Goal: Task Accomplishment & Management: Use online tool/utility

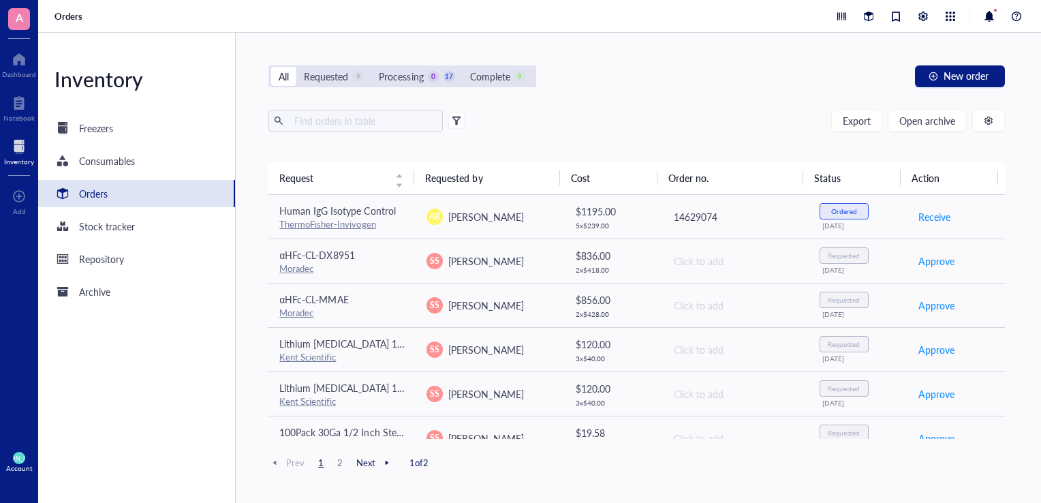
click at [700, 118] on div "Export Open archive" at bounding box center [636, 121] width 736 height 22
click at [84, 197] on div "Orders" at bounding box center [93, 193] width 29 height 15
click at [13, 148] on div at bounding box center [19, 147] width 30 height 22
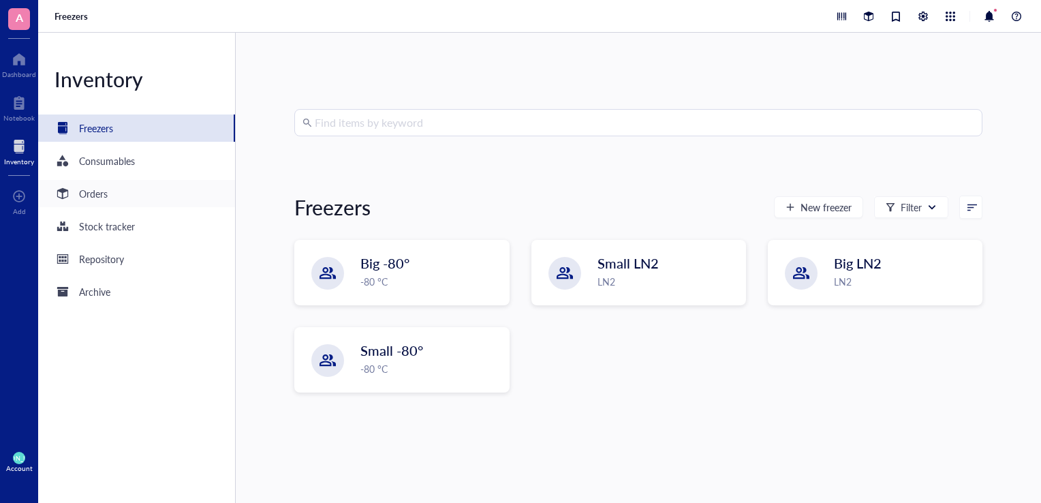
click at [143, 197] on div "Orders" at bounding box center [136, 193] width 197 height 27
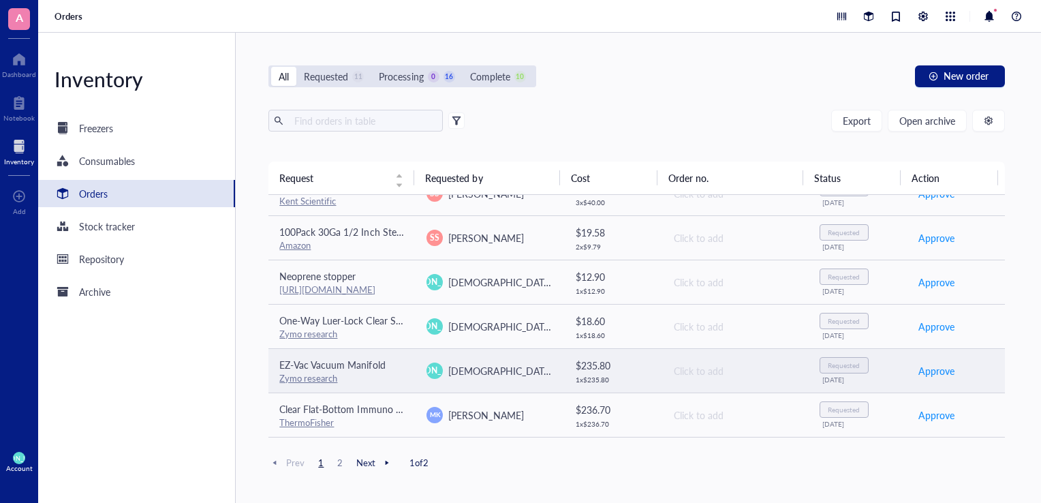
scroll to position [289, 0]
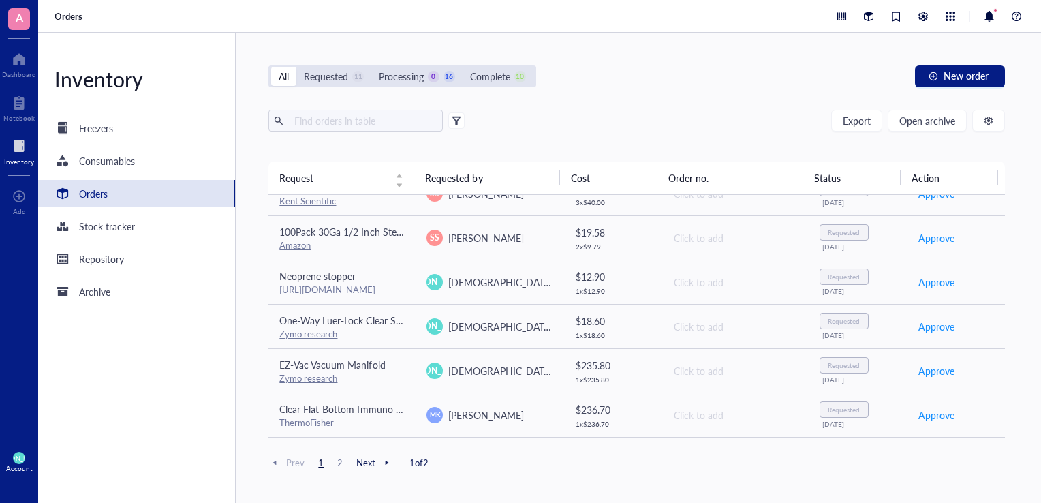
click at [733, 91] on div "All Requested 11 Processing 0 16 Complete 10 New order Export Open archive Requ…" at bounding box center [637, 268] width 802 height 470
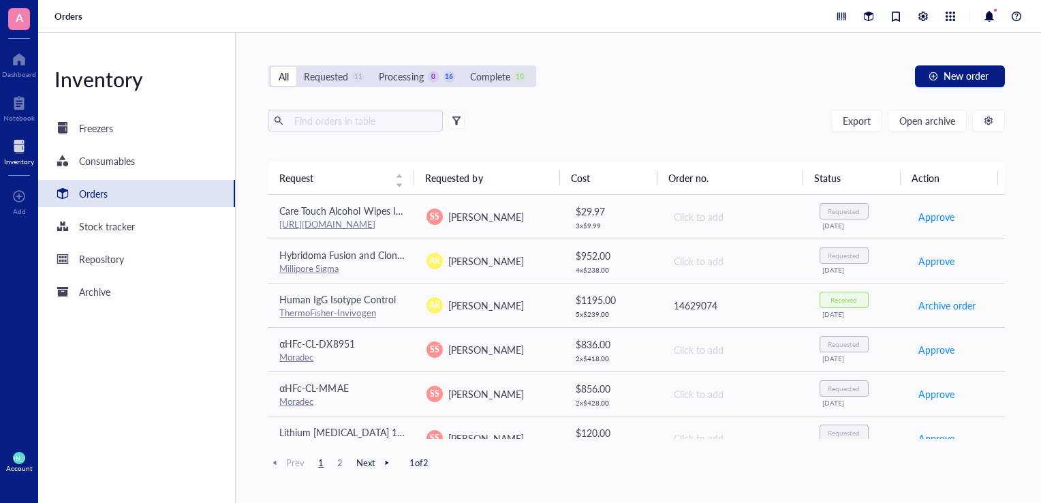
click at [658, 155] on div "Export Open archive Requester Requested on Source / Vendor Last updated" at bounding box center [636, 136] width 736 height 52
